Goal: Task Accomplishment & Management: Manage account settings

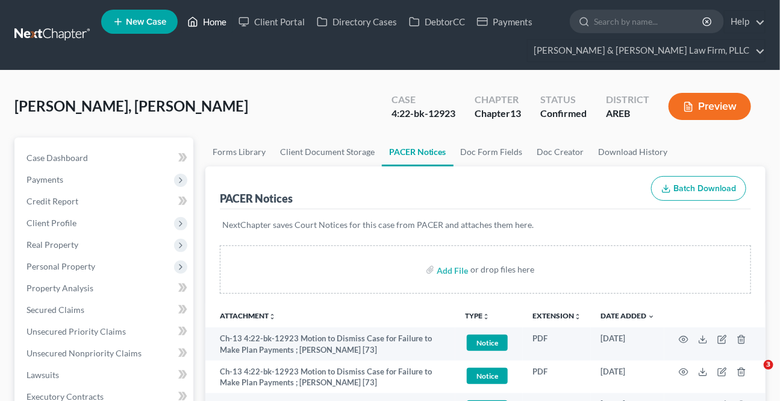
click at [199, 12] on link "Home" at bounding box center [206, 22] width 51 height 22
drag, startPoint x: 205, startPoint y: 24, endPoint x: 290, endPoint y: 78, distance: 100.8
click at [205, 24] on link "Home" at bounding box center [206, 22] width 51 height 22
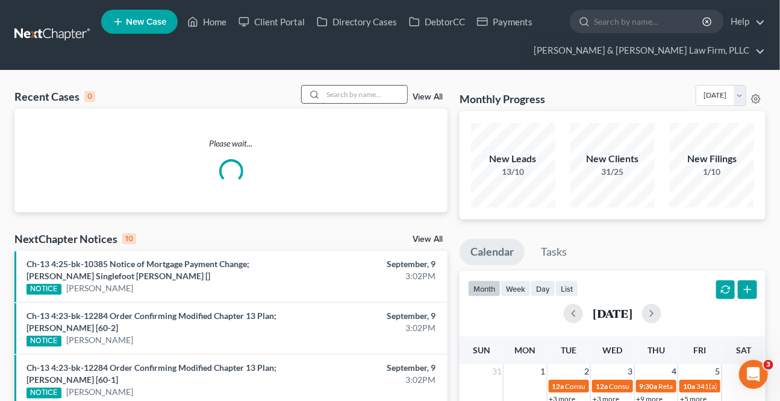
click at [345, 99] on input "search" at bounding box center [365, 94] width 84 height 17
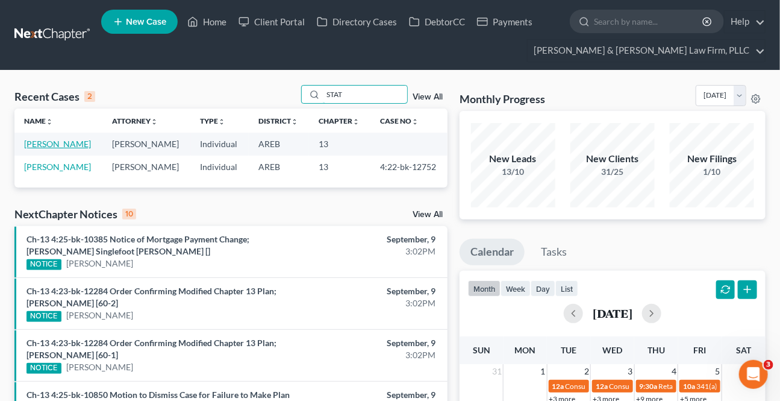
type input "STAT"
click at [58, 144] on link "[PERSON_NAME]" at bounding box center [57, 144] width 67 height 10
select select "3"
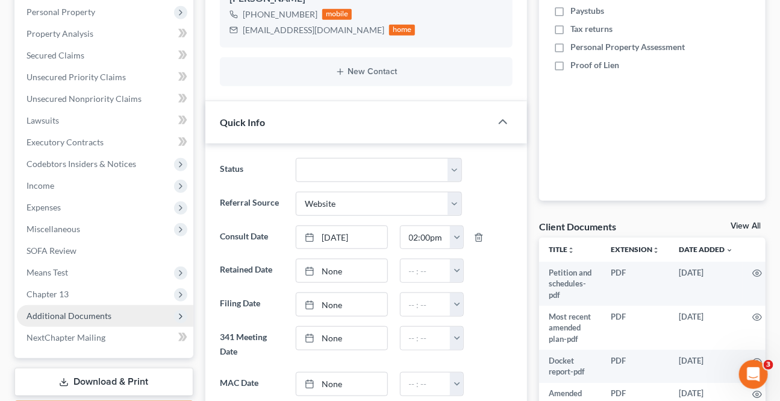
scroll to position [273, 0]
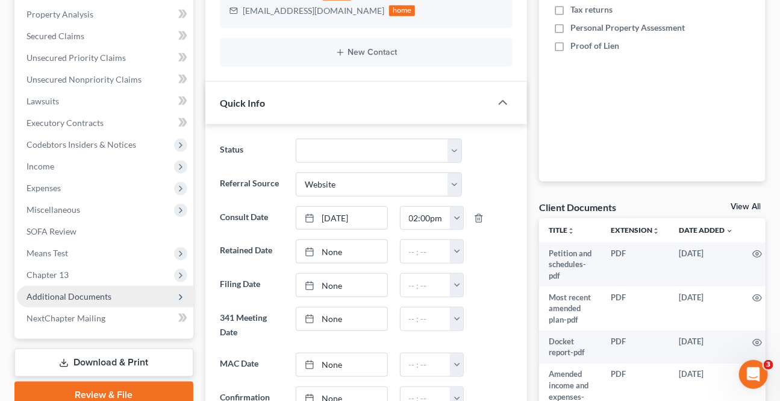
click at [67, 295] on span "Additional Documents" at bounding box center [69, 296] width 85 height 10
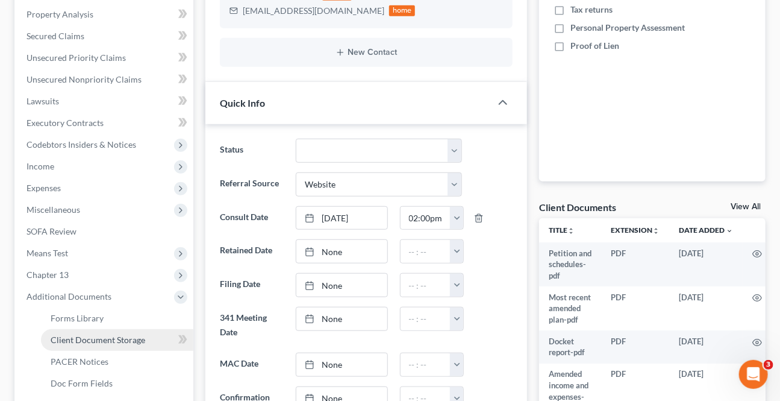
click at [92, 340] on span "Client Document Storage" at bounding box center [98, 339] width 95 height 10
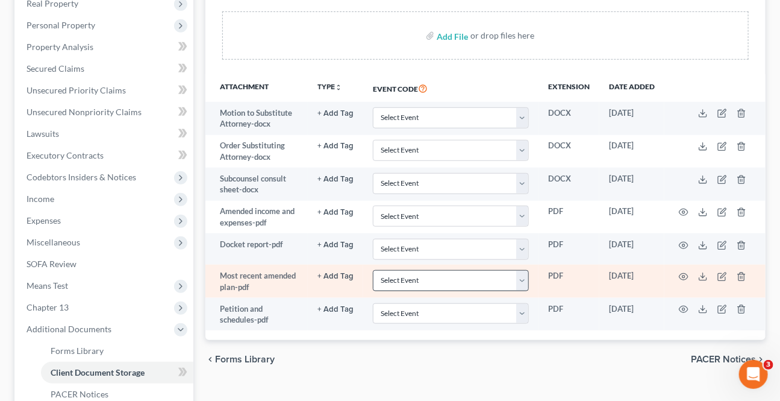
scroll to position [273, 0]
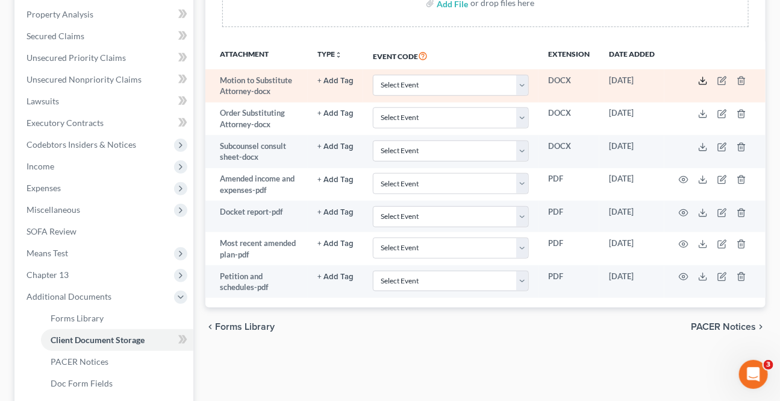
click at [699, 78] on icon at bounding box center [703, 81] width 10 height 10
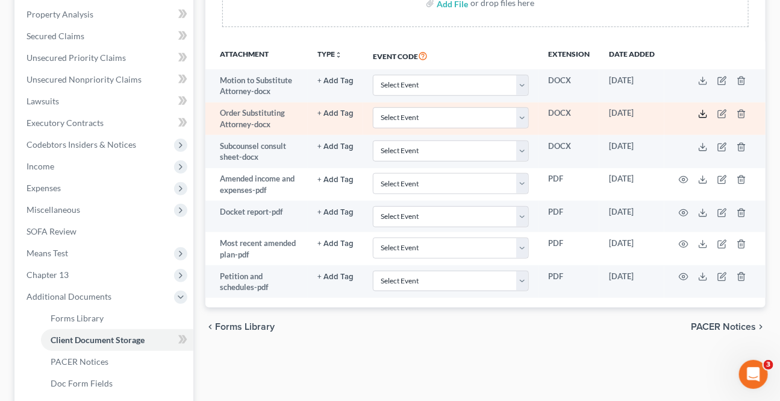
click at [702, 111] on icon at bounding box center [703, 114] width 10 height 10
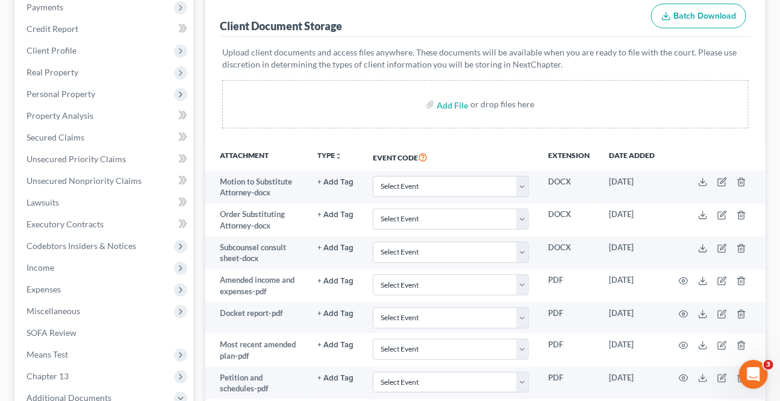
scroll to position [0, 0]
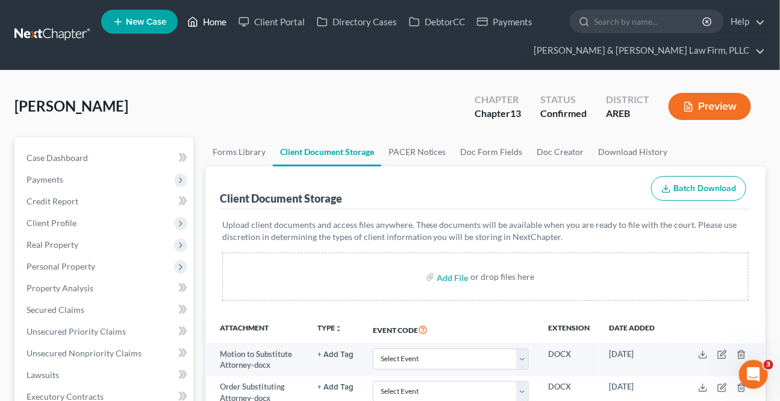
click at [187, 23] on icon at bounding box center [192, 21] width 11 height 14
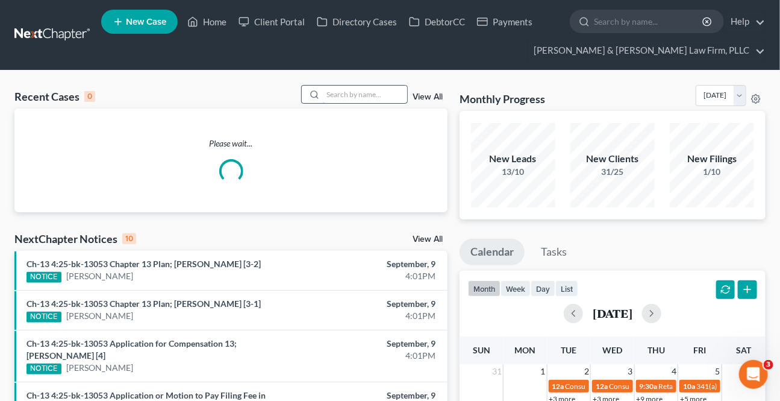
click at [369, 92] on input "search" at bounding box center [365, 94] width 84 height 17
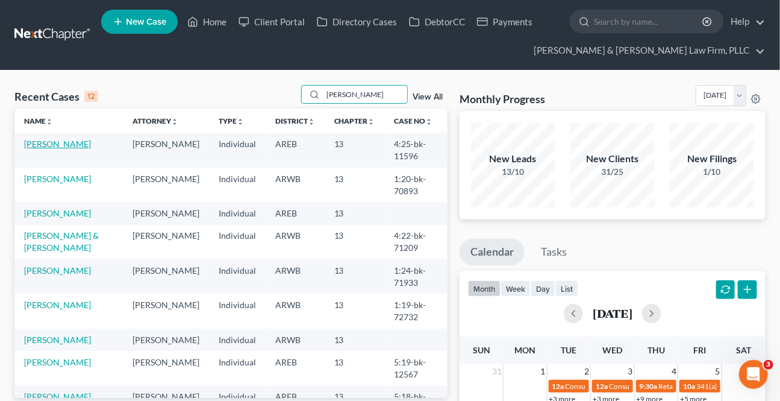
type input "[PERSON_NAME]"
click at [56, 144] on link "[PERSON_NAME]" at bounding box center [57, 144] width 67 height 10
select select "1"
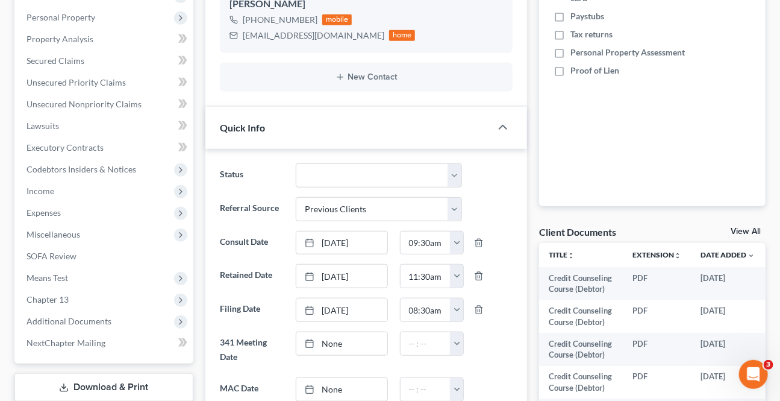
scroll to position [273, 0]
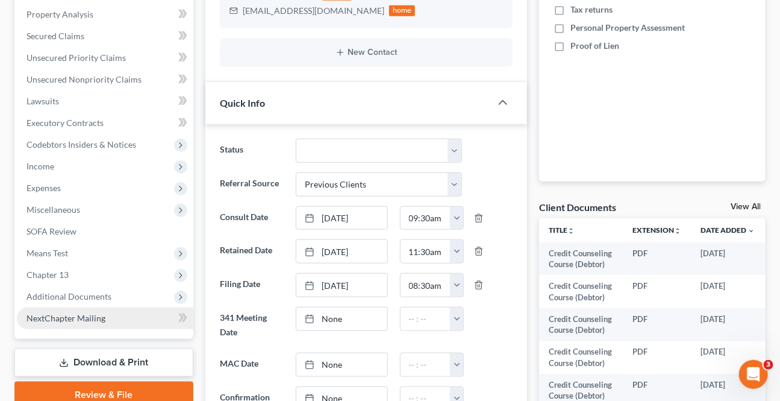
drag, startPoint x: 92, startPoint y: 293, endPoint x: 105, endPoint y: 326, distance: 35.9
click at [92, 293] on span "Additional Documents" at bounding box center [69, 296] width 85 height 10
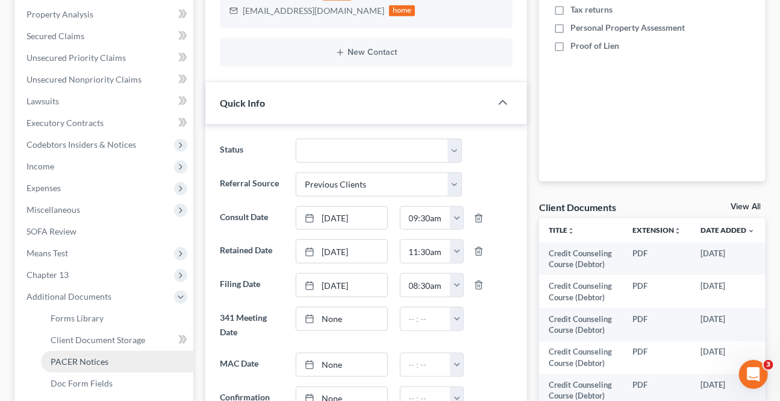
click at [87, 357] on span "PACER Notices" at bounding box center [80, 361] width 58 height 10
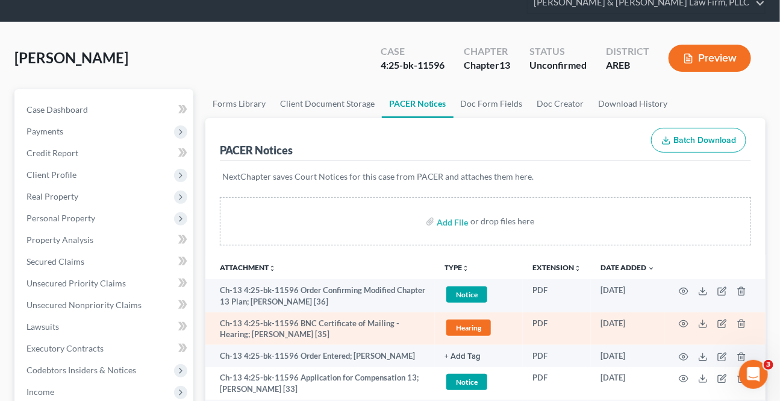
scroll to position [54, 0]
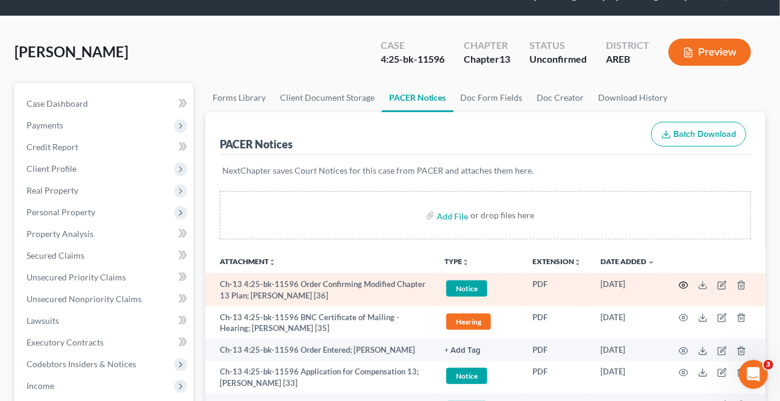
click at [683, 284] on circle "button" at bounding box center [683, 285] width 2 height 2
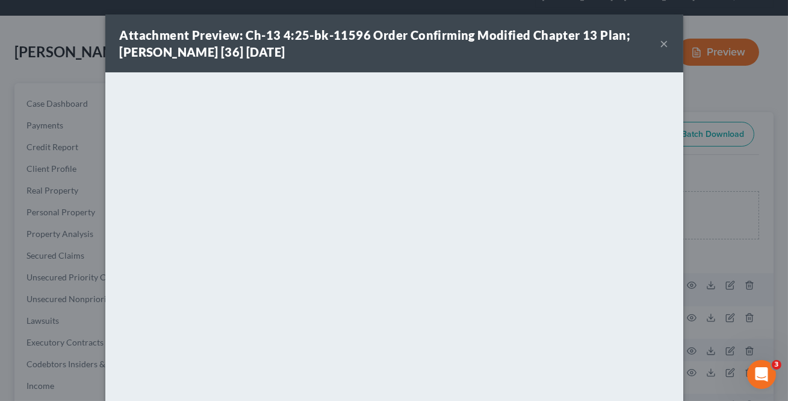
drag, startPoint x: 659, startPoint y: 45, endPoint x: 77, endPoint y: 102, distance: 584.7
click at [661, 45] on button "×" at bounding box center [665, 43] width 8 height 14
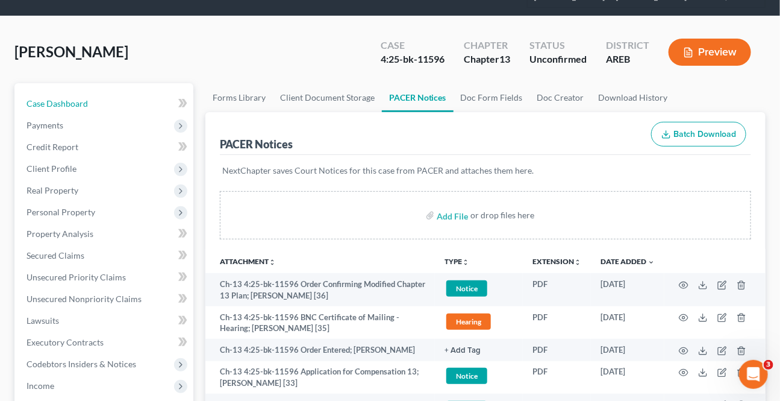
drag, startPoint x: 76, startPoint y: 102, endPoint x: 463, endPoint y: 261, distance: 417.9
click at [76, 102] on span "Case Dashboard" at bounding box center [57, 103] width 61 height 10
select select "1"
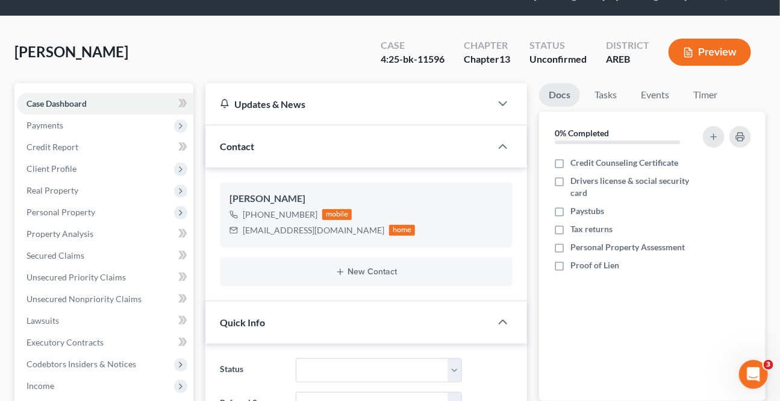
scroll to position [219, 0]
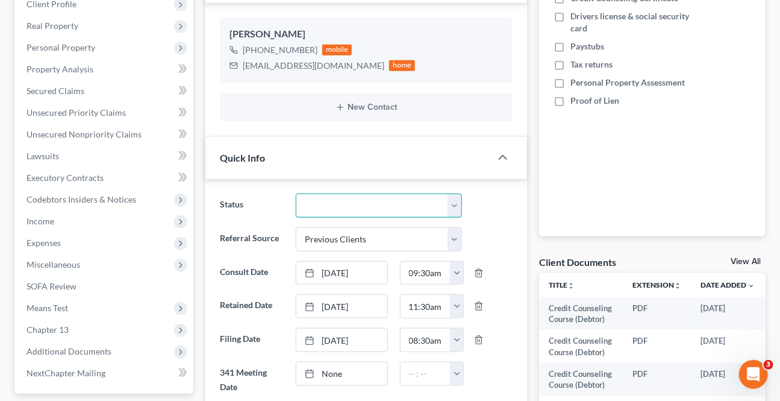
drag, startPoint x: 332, startPoint y: 198, endPoint x: 337, endPoint y: 214, distance: 17.4
click at [332, 198] on select "Awaiting 341 Chapter 7 - Attended Meeting Confirmed Discharged Dismissed New Co…" at bounding box center [379, 205] width 166 height 24
select select "2"
click at [296, 193] on select "Awaiting 341 Chapter 7 - Attended Meeting Confirmed Discharged Dismissed New Co…" at bounding box center [379, 205] width 166 height 24
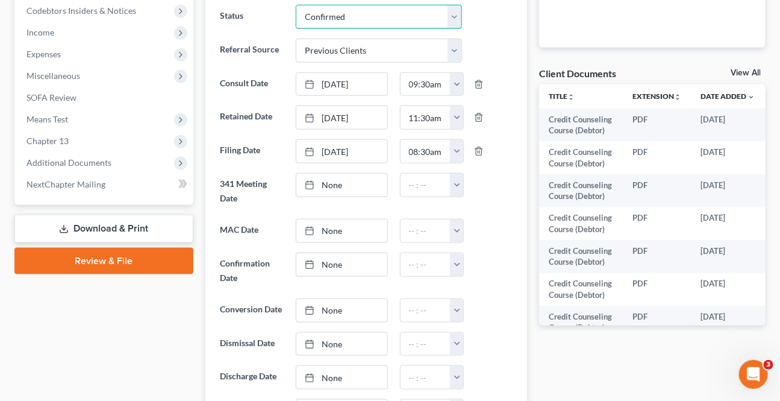
scroll to position [438, 0]
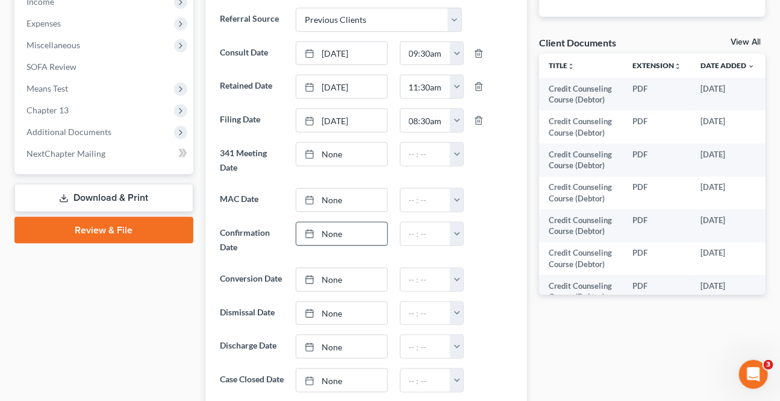
click at [333, 238] on link "None" at bounding box center [341, 233] width 90 height 23
type input "[DATE]"
click at [453, 235] on button "button" at bounding box center [456, 233] width 13 height 23
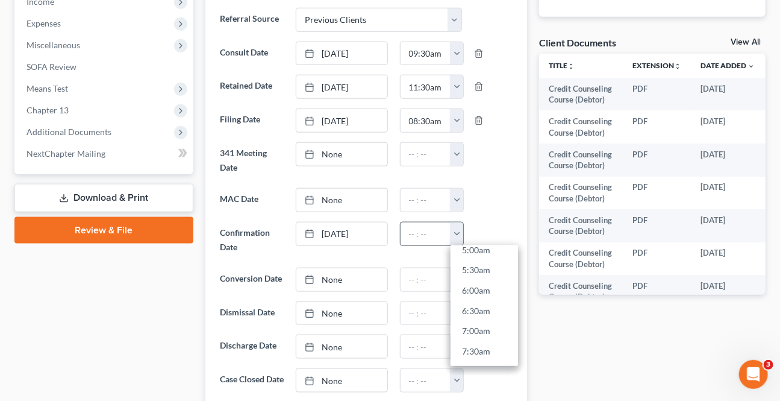
scroll to position [328, 0]
click at [480, 302] on link "9:00am" at bounding box center [484, 295] width 67 height 20
type input "9:00am"
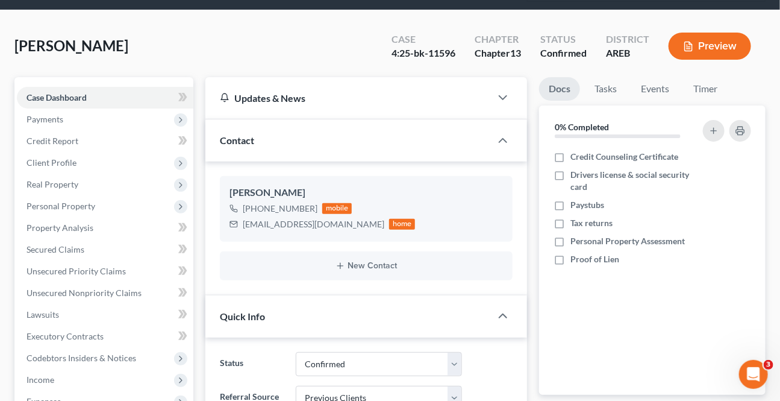
scroll to position [0, 0]
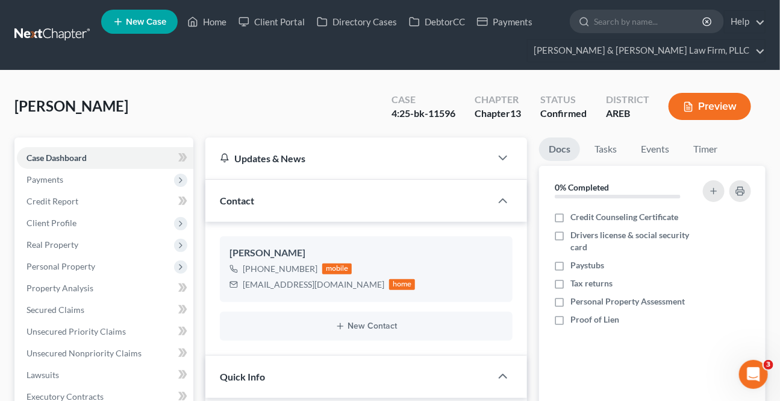
drag, startPoint x: 217, startPoint y: 8, endPoint x: 1, endPoint y: 101, distance: 235.0
click at [217, 8] on ul "New Case Home Client Portal Directory Cases DebtorCC Payments - No Result - See…" at bounding box center [433, 35] width 664 height 58
click at [208, 17] on link "Home" at bounding box center [206, 22] width 51 height 22
